Goal: Transaction & Acquisition: Purchase product/service

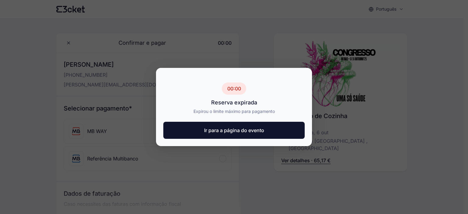
click at [8, 72] on div at bounding box center [234, 107] width 468 height 214
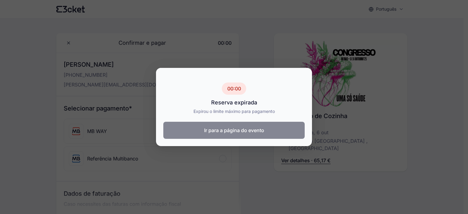
click at [277, 132] on button "Ir para a página do evento" at bounding box center [233, 130] width 141 height 17
